Goal: Contribute content: Add original content to the website for others to see

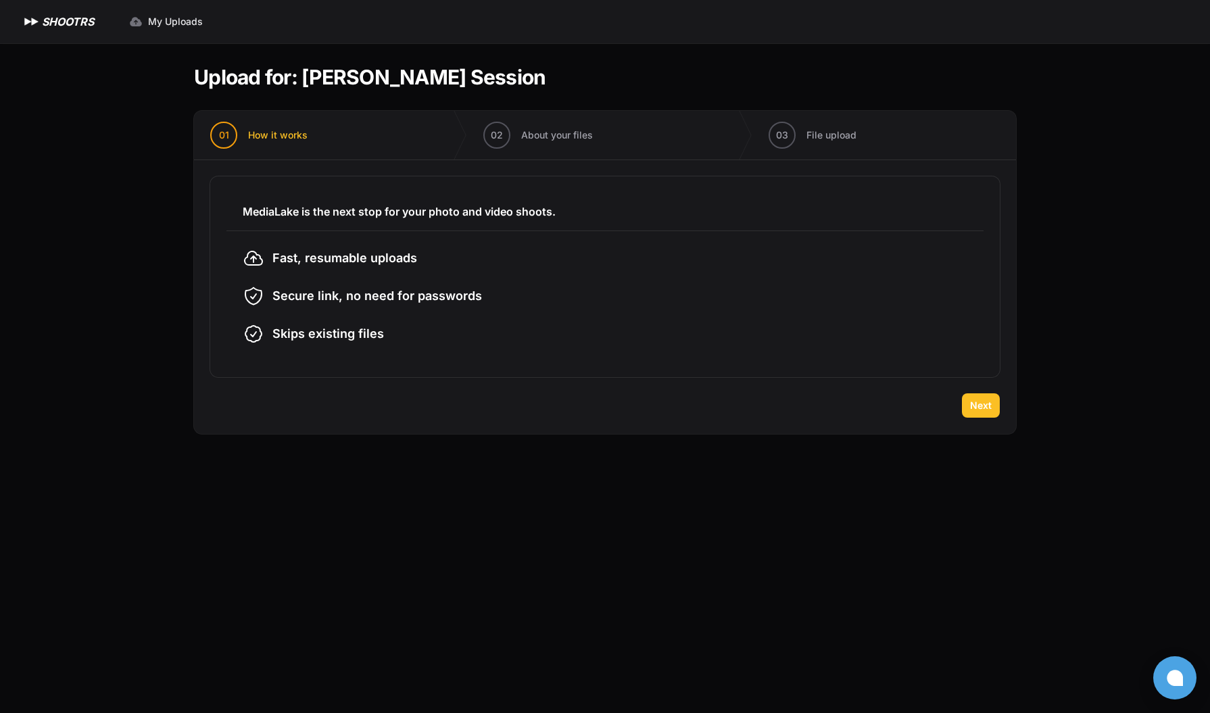
click at [977, 408] on span "Next" at bounding box center [981, 406] width 22 height 14
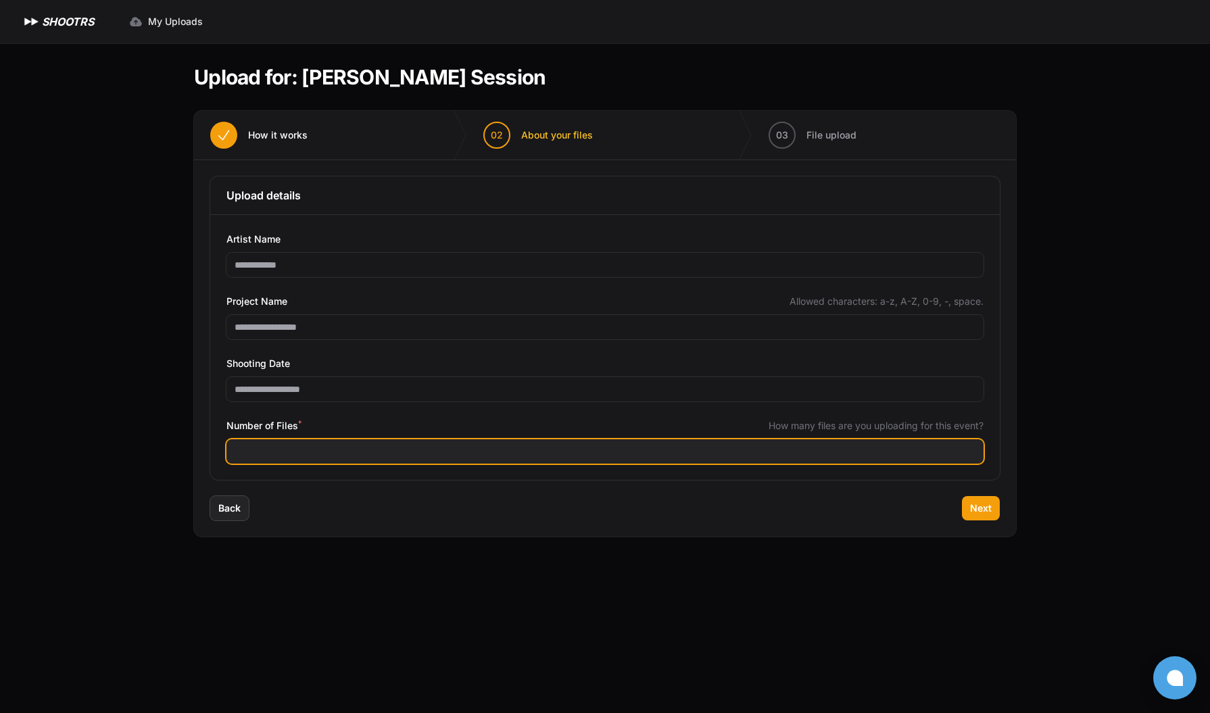
click at [324, 452] on input "Number of Files *" at bounding box center [604, 451] width 757 height 24
type input "****"
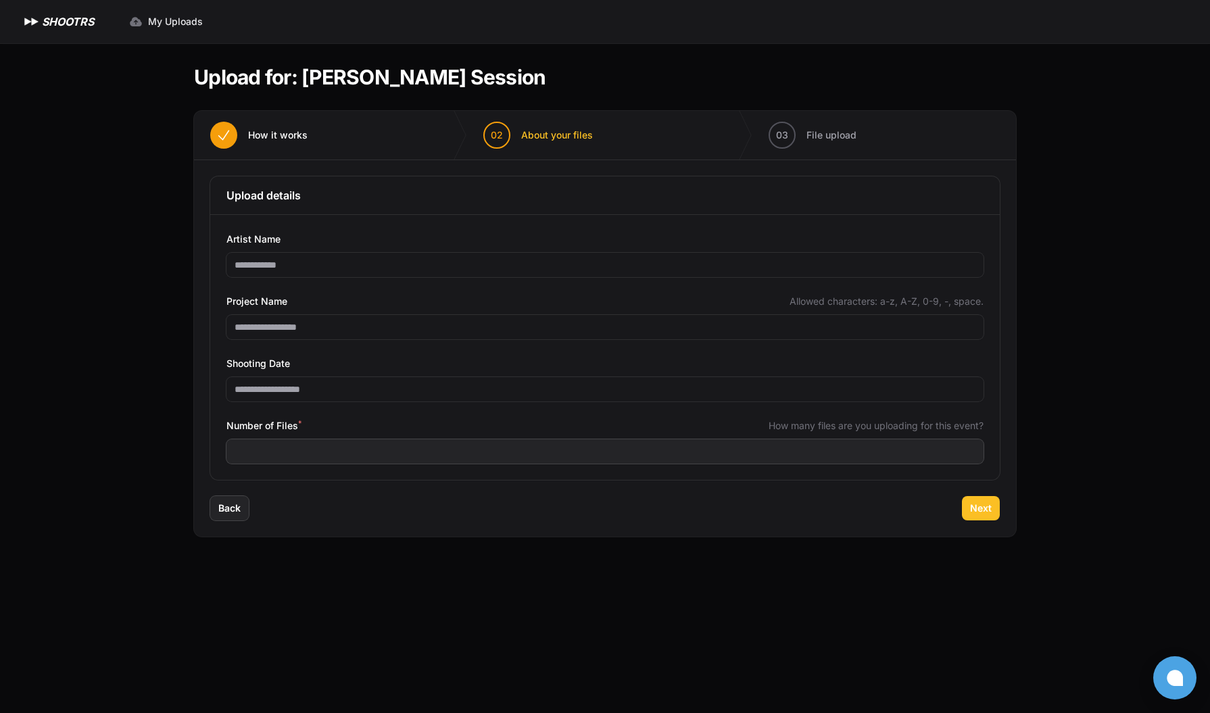
click at [983, 504] on span "Next" at bounding box center [981, 509] width 22 height 14
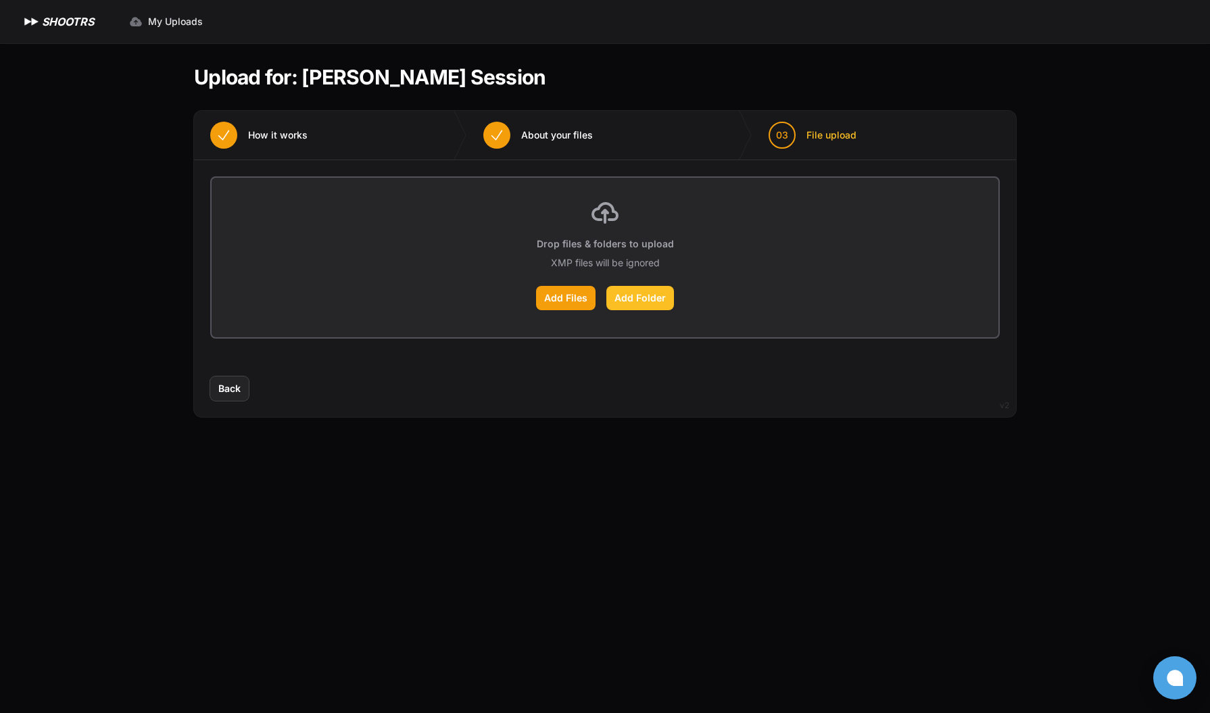
click at [654, 293] on label "Add Folder" at bounding box center [640, 298] width 68 height 24
click at [0, 0] on input "Add Folder" at bounding box center [0, 0] width 0 height 0
